Goal: Check status: Check status

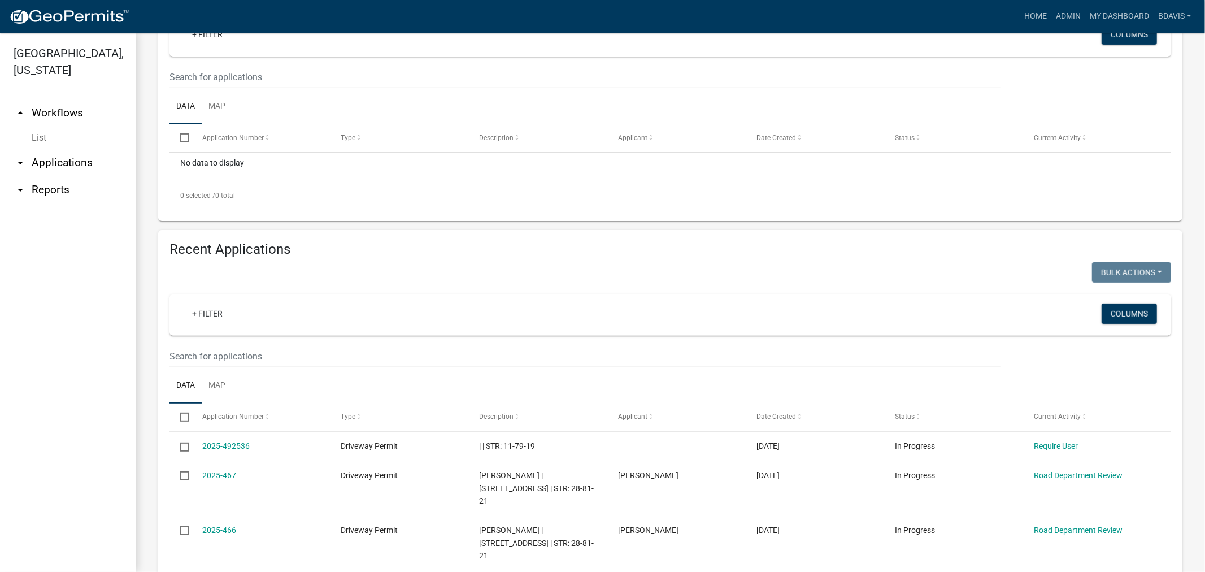
scroll to position [502, 0]
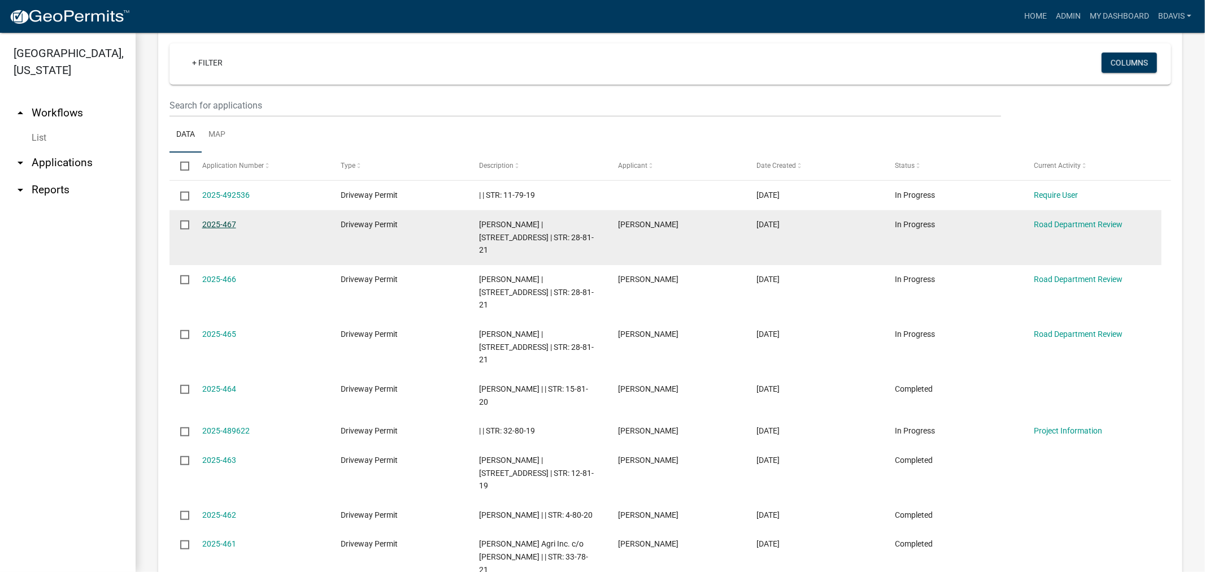
click at [223, 220] on link "2025-467" at bounding box center [219, 224] width 34 height 9
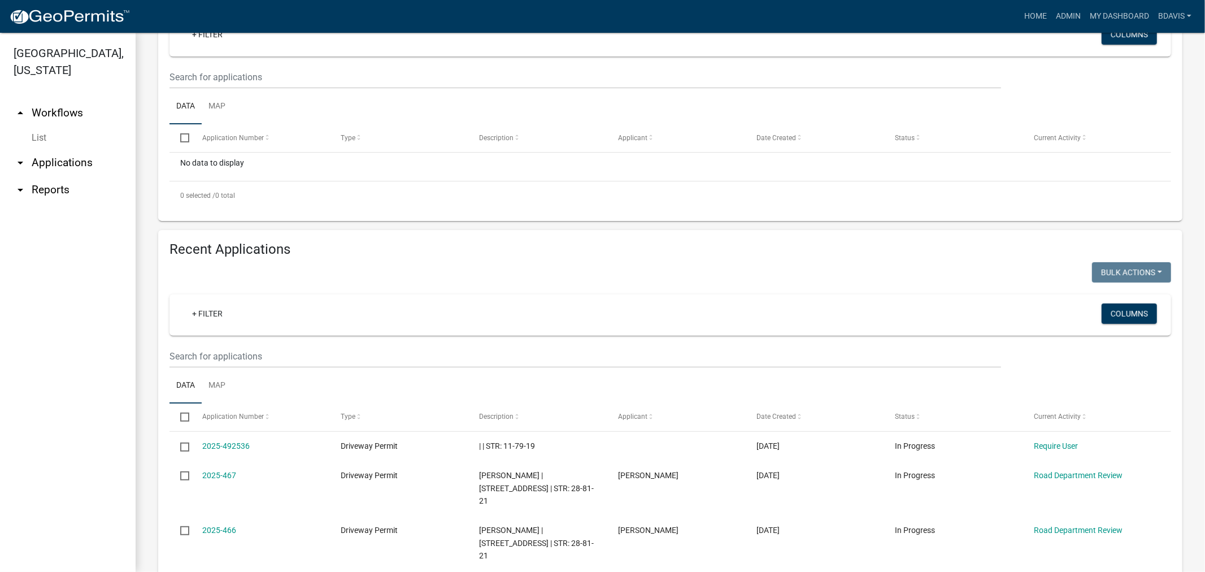
scroll to position [439, 0]
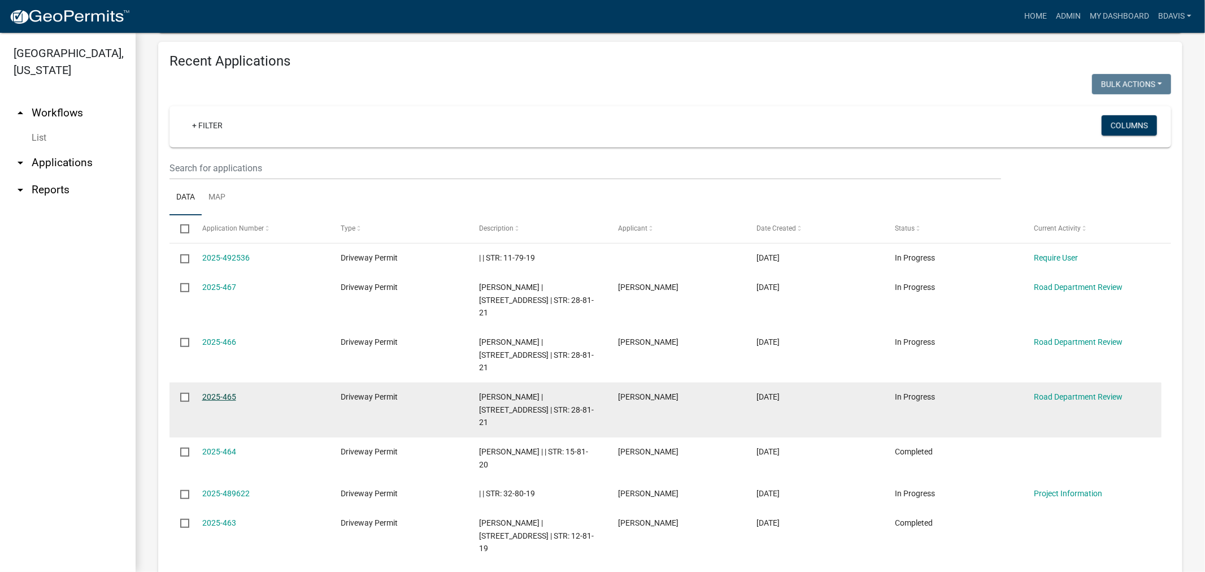
click at [229, 392] on link "2025-465" at bounding box center [219, 396] width 34 height 9
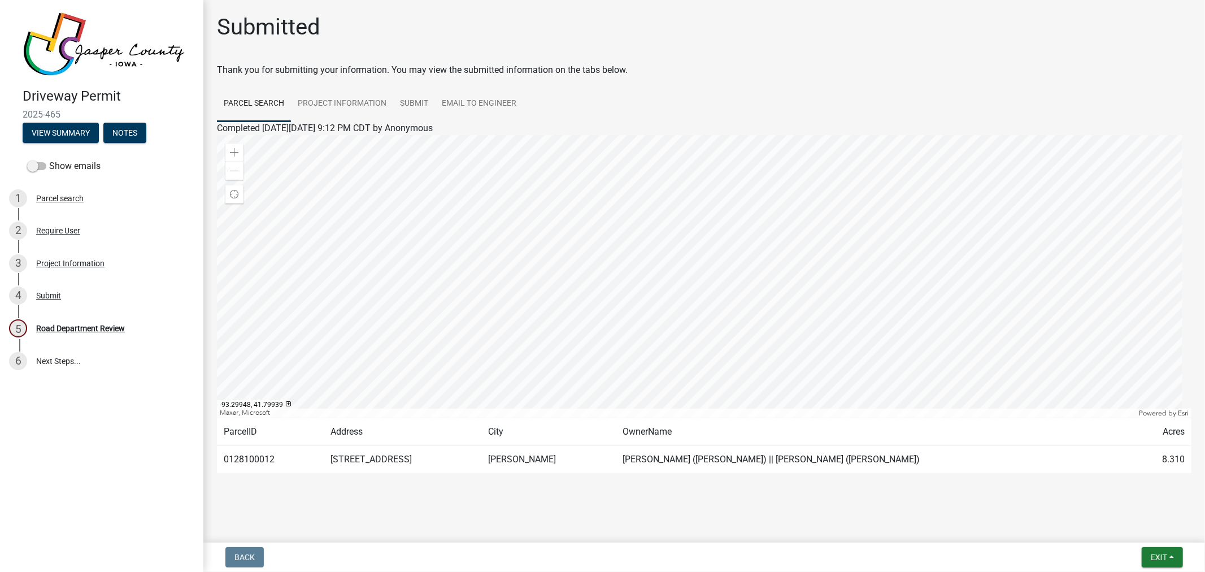
scroll to position [2, 0]
click at [355, 98] on link "Project Information" at bounding box center [342, 102] width 102 height 36
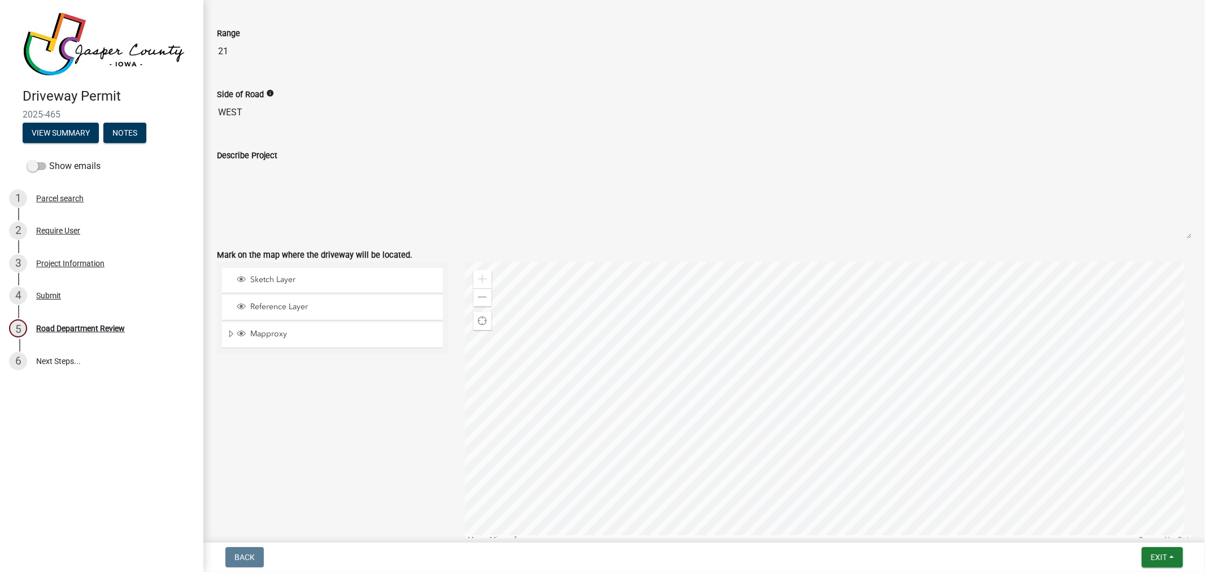
scroll to position [1139, 0]
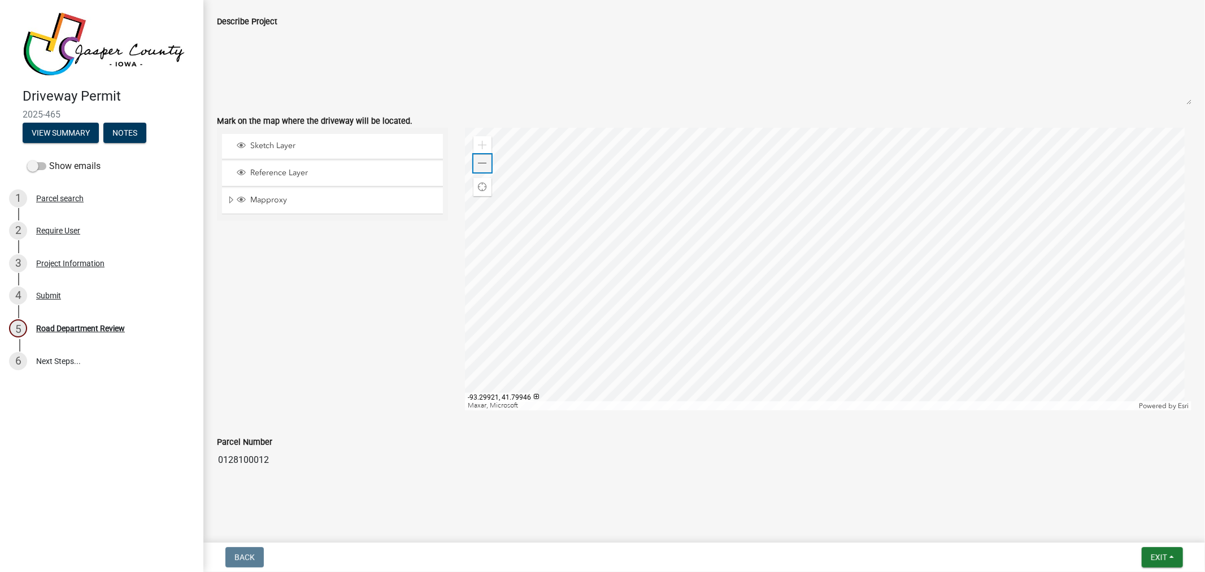
click at [478, 160] on span at bounding box center [482, 163] width 9 height 9
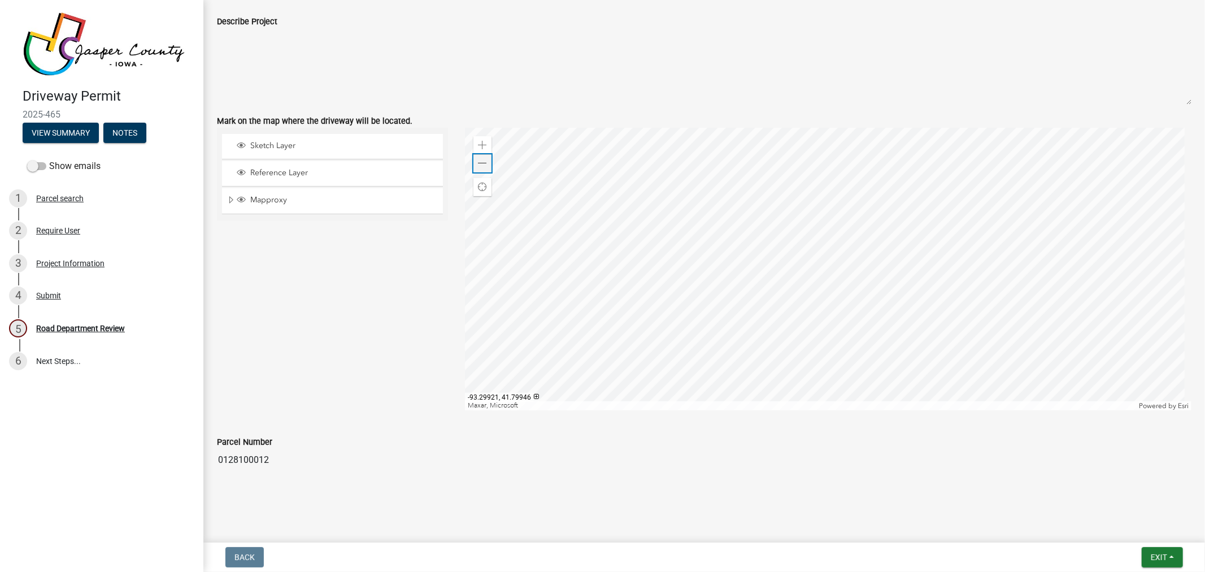
click at [478, 160] on span at bounding box center [482, 163] width 9 height 9
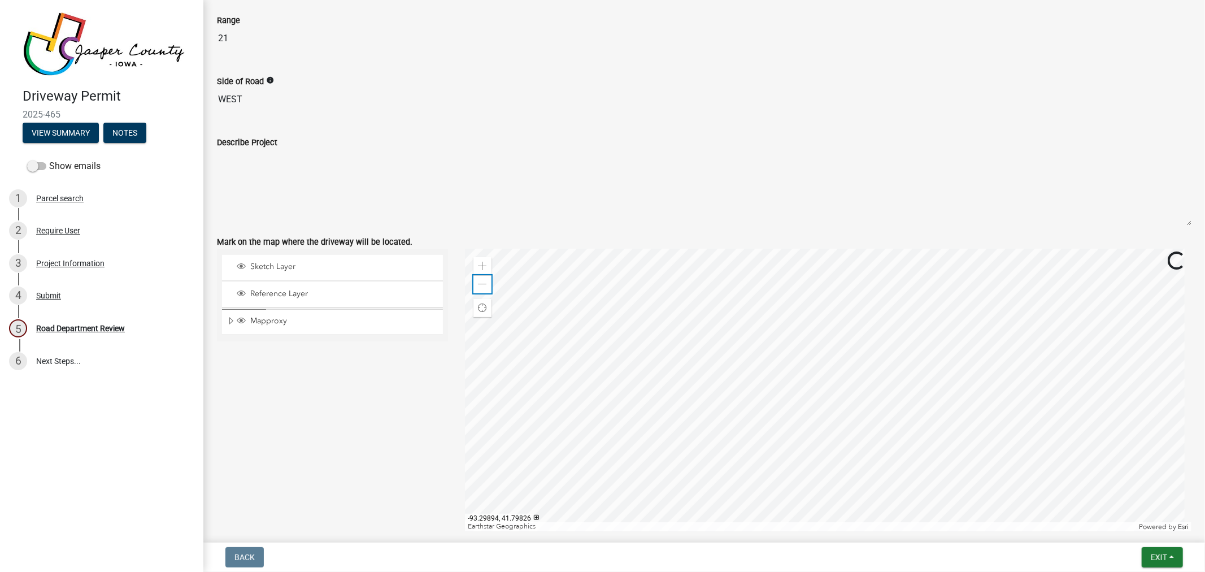
scroll to position [1076, 0]
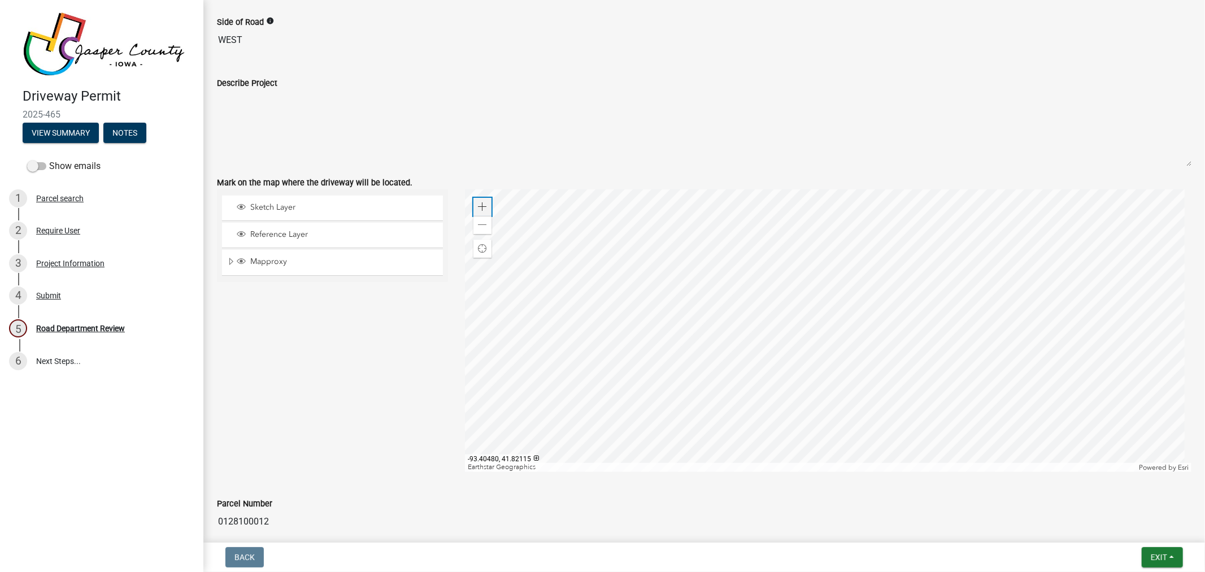
click at [479, 210] on span at bounding box center [482, 206] width 9 height 9
click at [479, 211] on span at bounding box center [482, 206] width 9 height 9
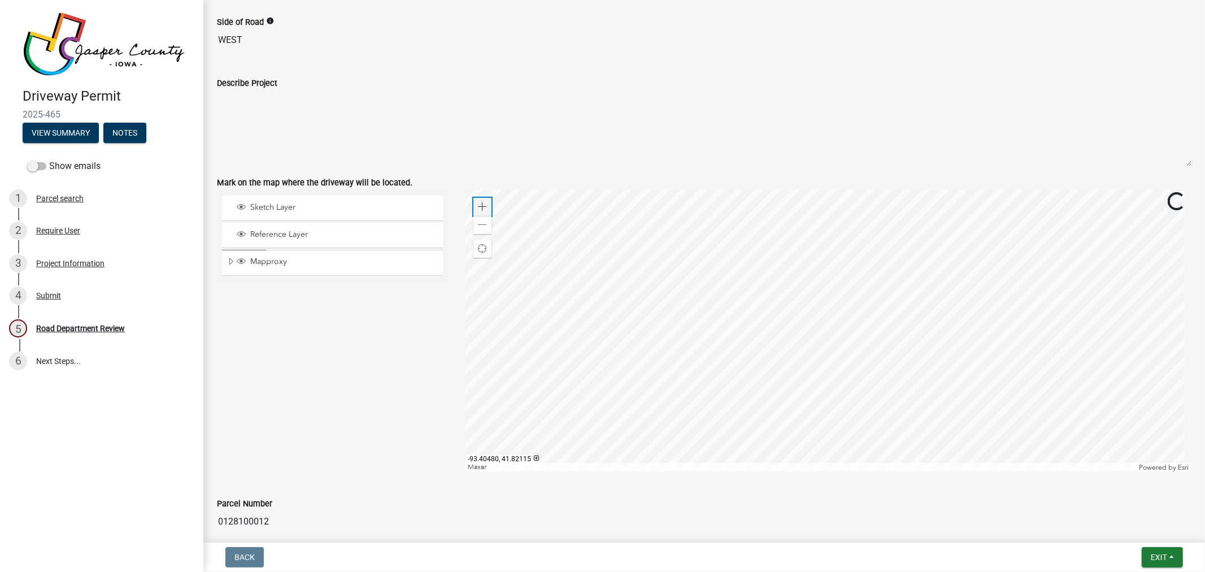
click at [479, 211] on span at bounding box center [482, 206] width 9 height 9
click at [481, 226] on span at bounding box center [482, 224] width 9 height 9
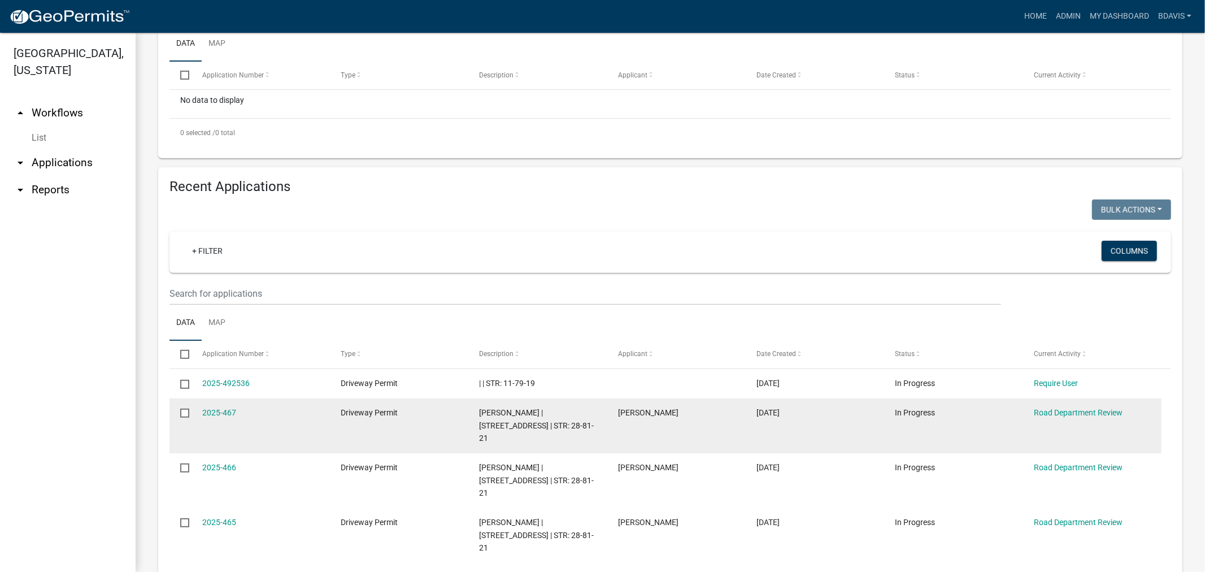
scroll to position [556, 0]
